Goal: Transaction & Acquisition: Purchase product/service

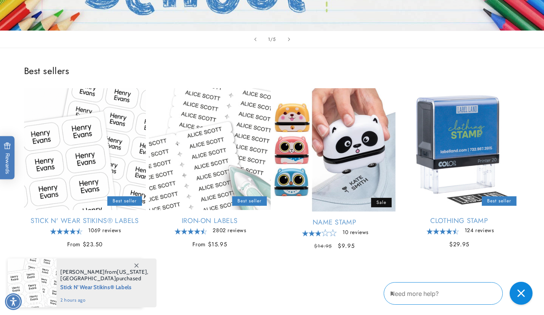
scroll to position [230, 0]
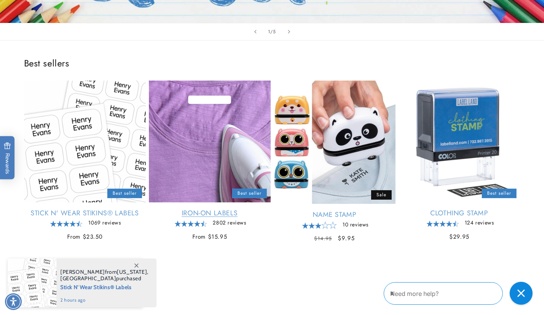
click at [158, 209] on link "Iron-On Labels" at bounding box center [210, 213] width 122 height 9
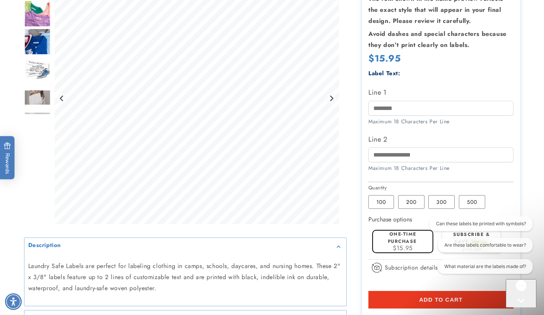
scroll to position [161, 0]
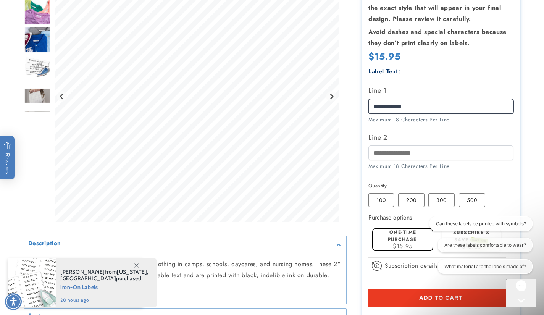
type input "**********"
click at [455, 84] on label "Line 1" at bounding box center [440, 90] width 145 height 12
click at [455, 99] on input "**********" at bounding box center [440, 106] width 145 height 15
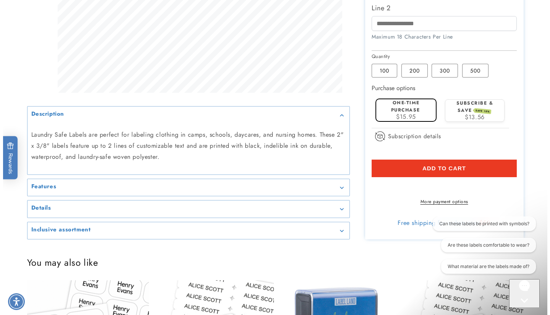
scroll to position [294, 0]
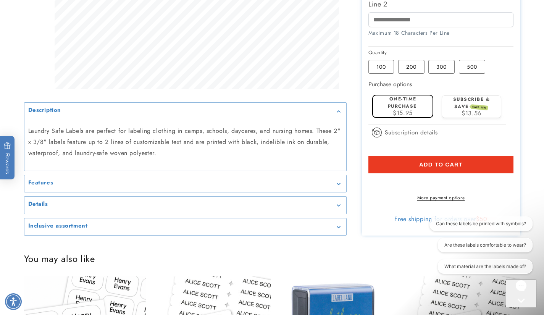
click at [447, 162] on span "Add to cart" at bounding box center [441, 164] width 44 height 7
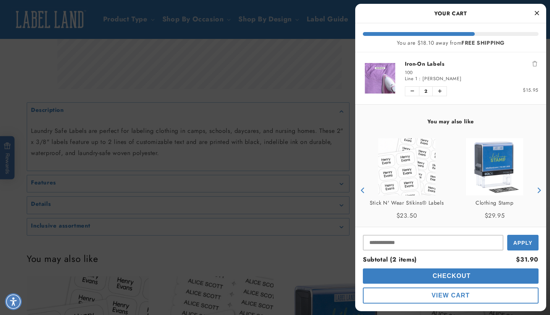
click at [453, 276] on span "Checkout" at bounding box center [451, 276] width 40 height 6
click at [413, 90] on icon "Decrease quantity of Iron-On Labels" at bounding box center [411, 91] width 3 height 5
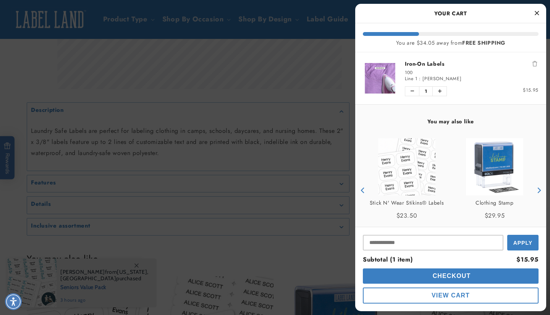
click at [457, 277] on span "Checkout" at bounding box center [451, 276] width 40 height 6
